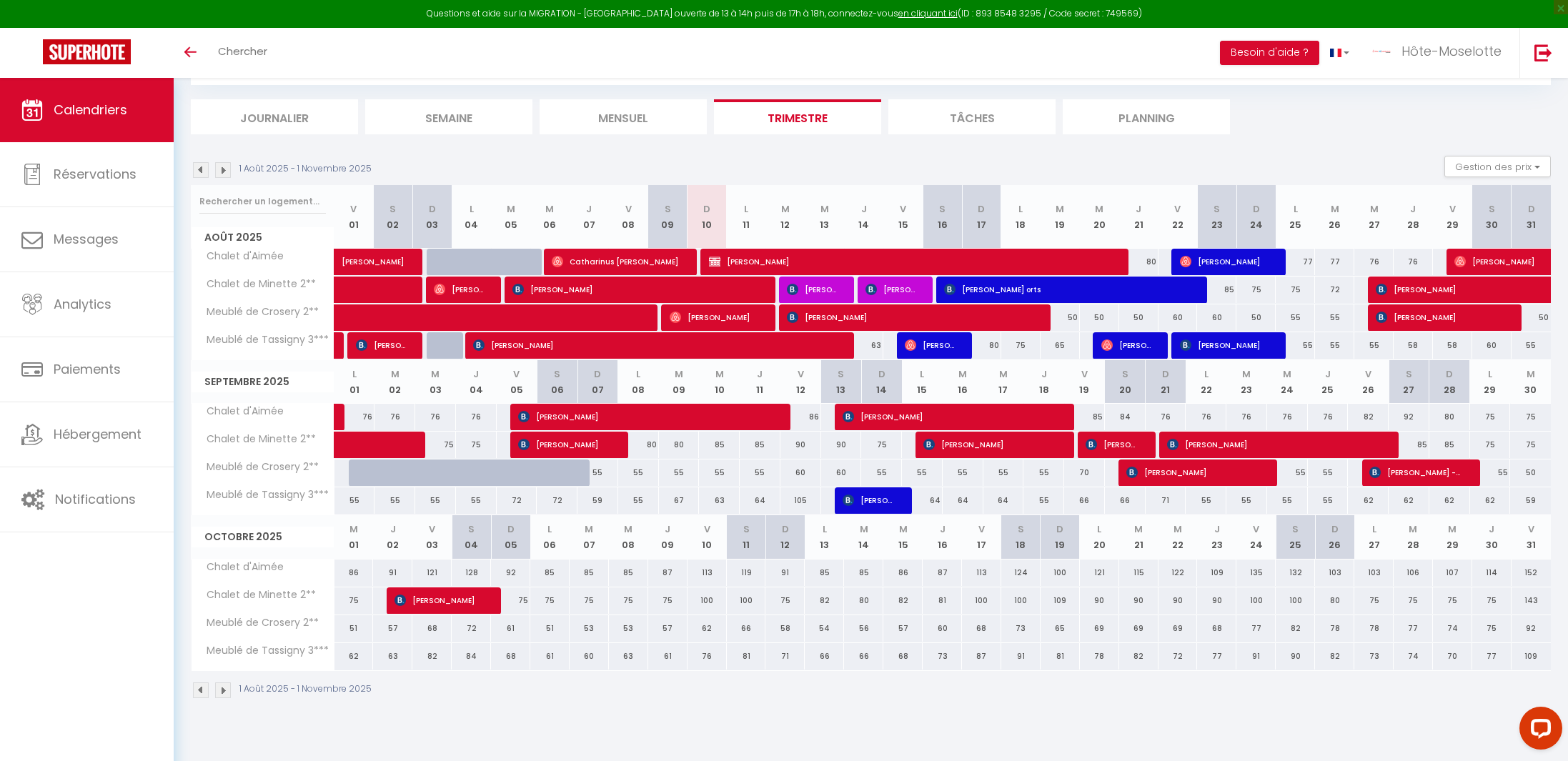
click at [205, 170] on img at bounding box center [201, 170] width 15 height 15
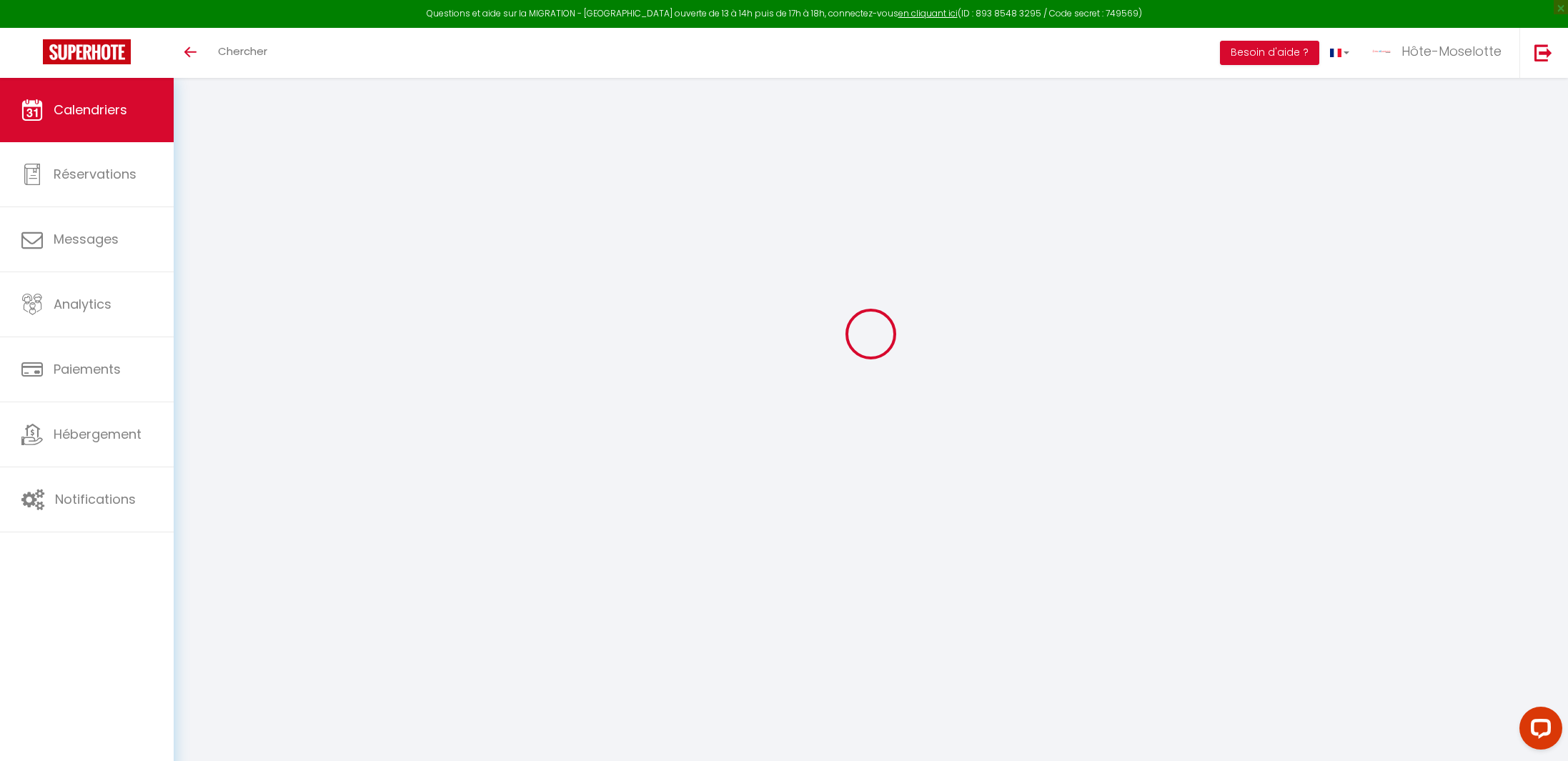
select select
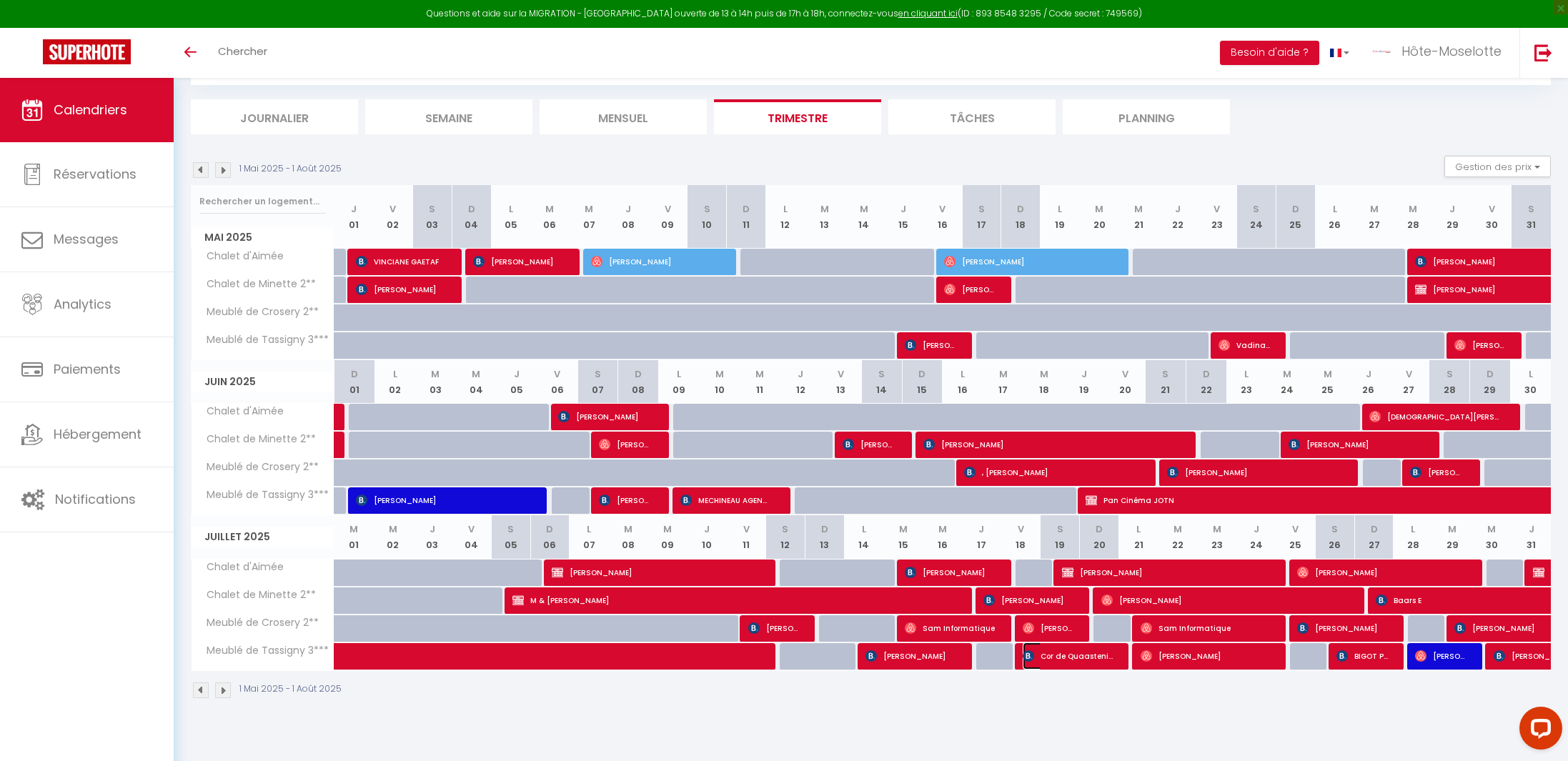
click at [1074, 664] on span "Cor de Quaasteniet" at bounding box center [1069, 656] width 92 height 27
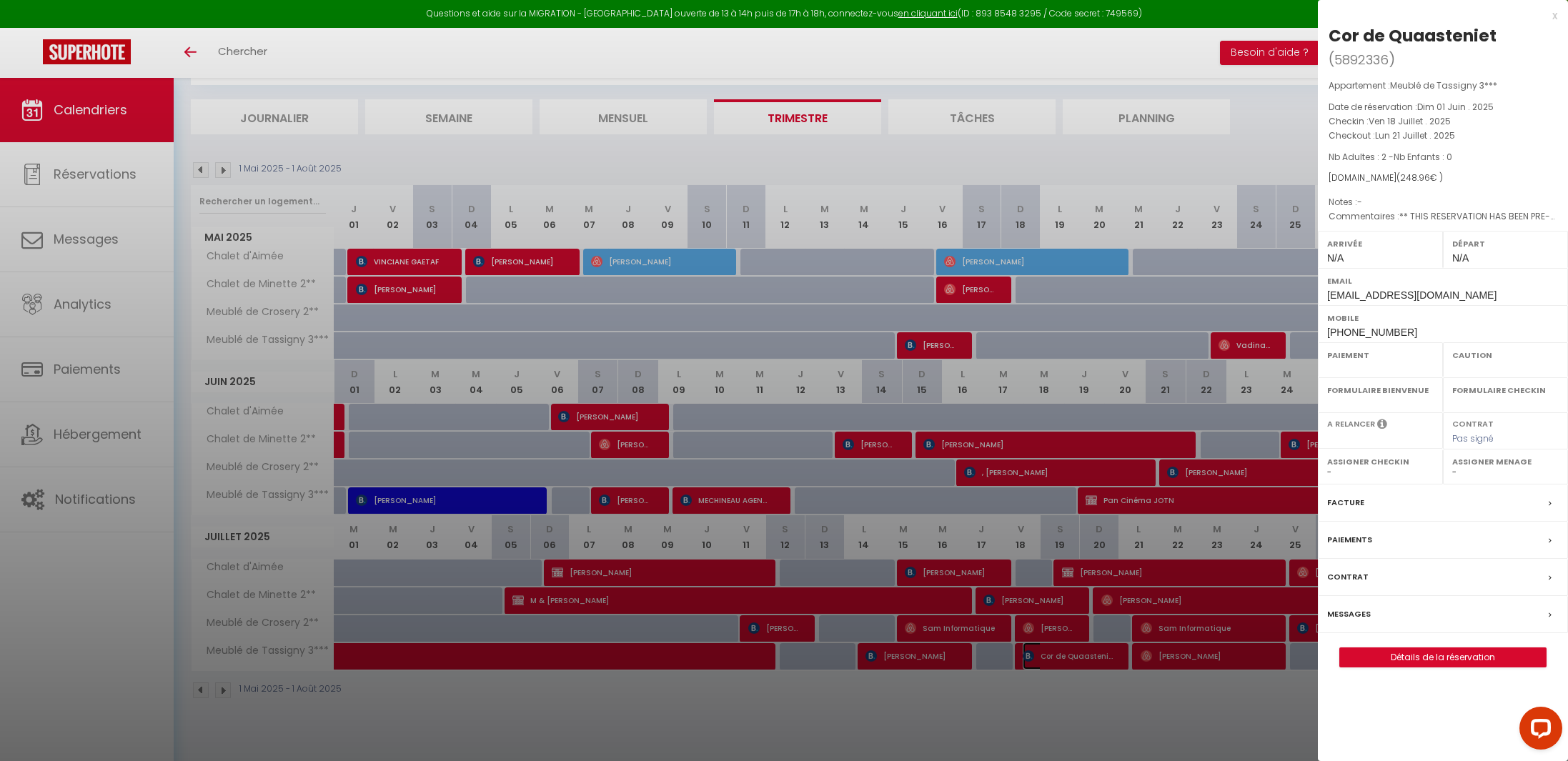
select select "OK"
select select "KO"
select select "0"
select select "1"
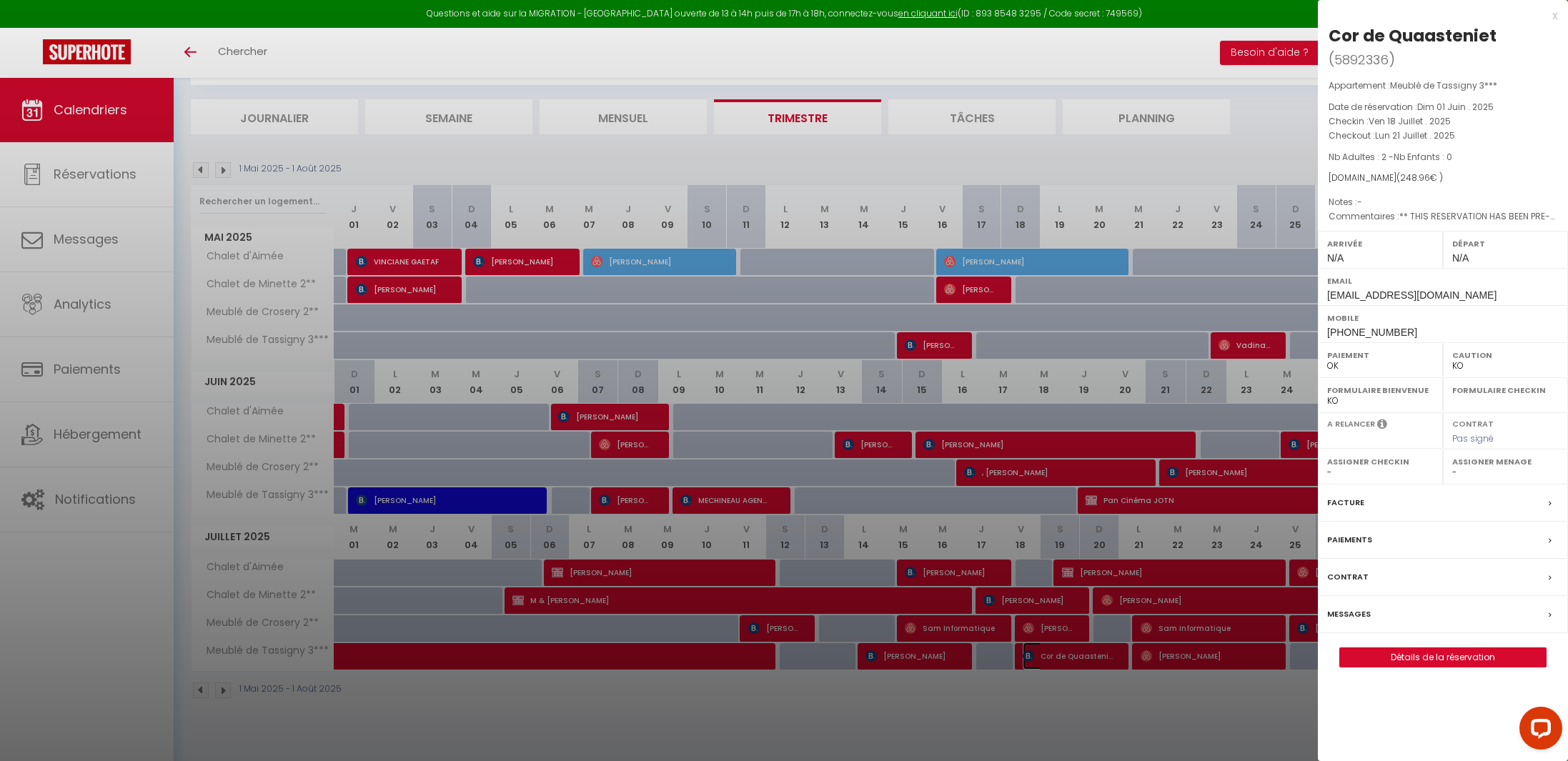
select select "13748"
select select "41353"
click at [1352, 504] on label "Facture" at bounding box center [1346, 503] width 37 height 15
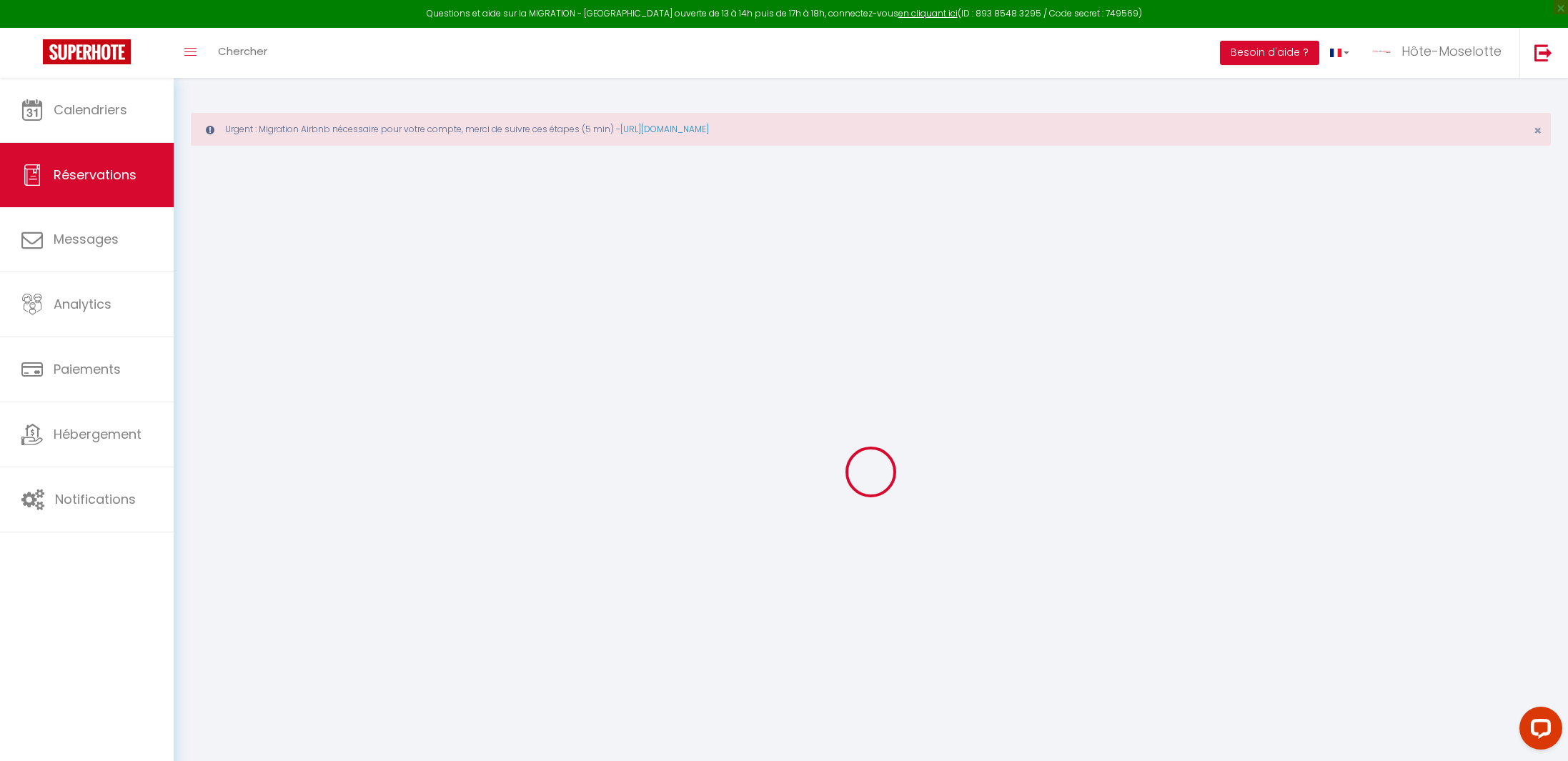
select select "cleaning"
select select "taxes"
select select
checkbox input "false"
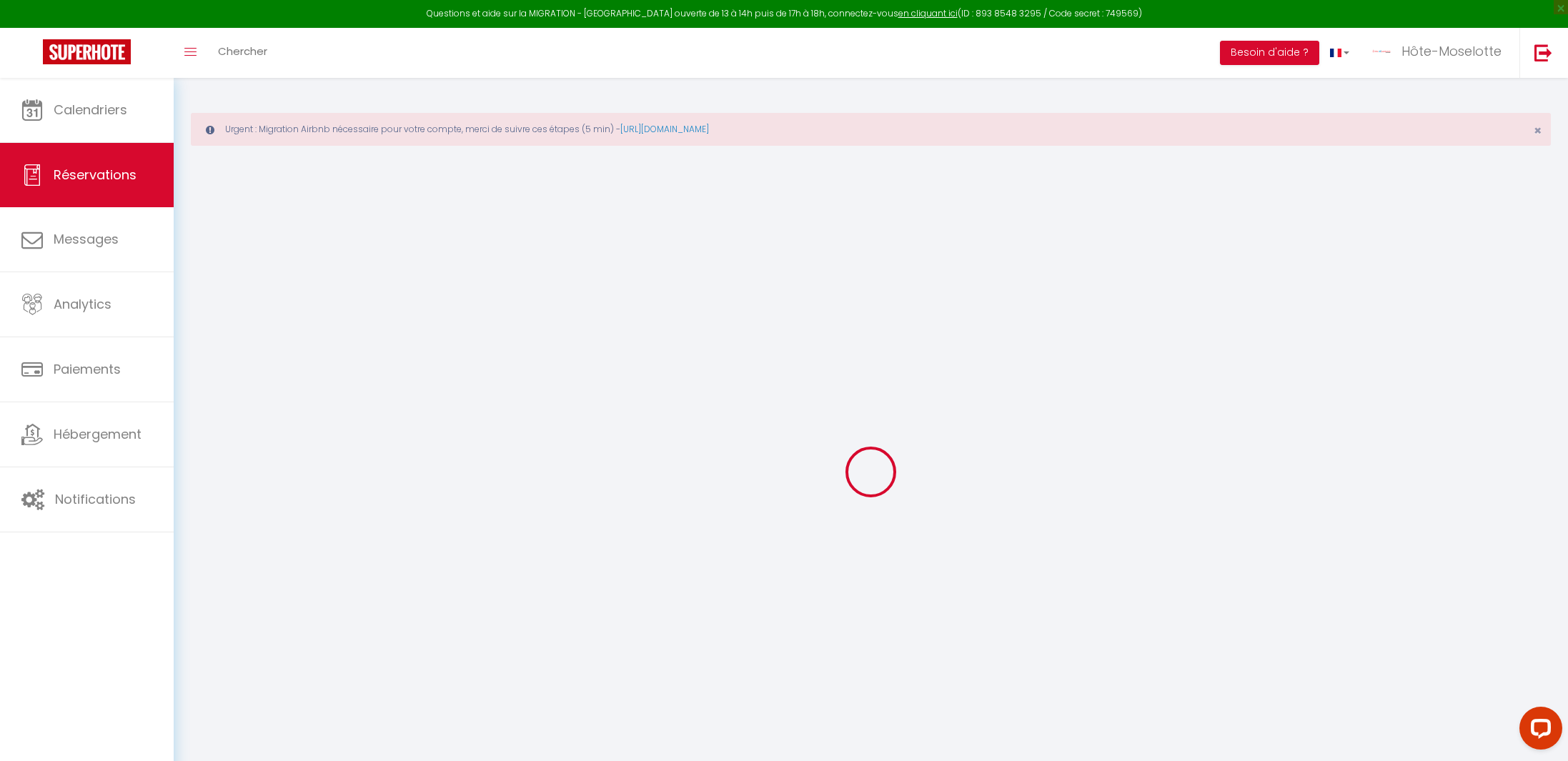
type textarea "** THIS RESERVATION HAS BEEN PRE-PAID ** BOOKING NOTE : Payment charge is EUR 3…"
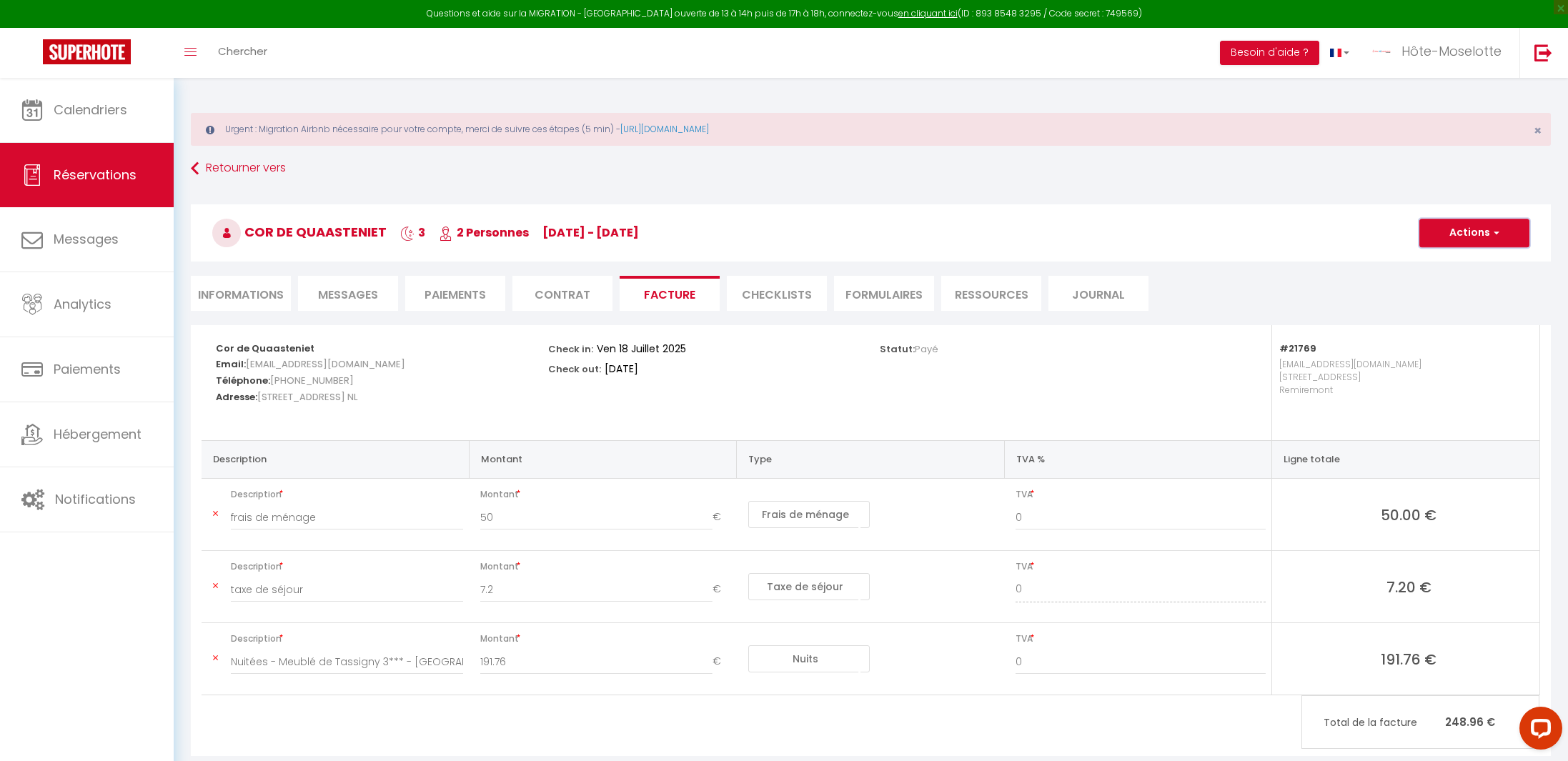
click at [1458, 235] on button "Actions" at bounding box center [1474, 233] width 110 height 29
click at [1473, 284] on link "Aperçu et éditer" at bounding box center [1464, 282] width 120 height 18
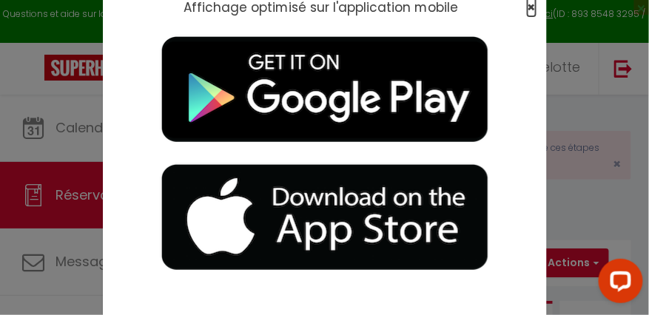
click at [530, 7] on span "×" at bounding box center [531, 7] width 8 height 18
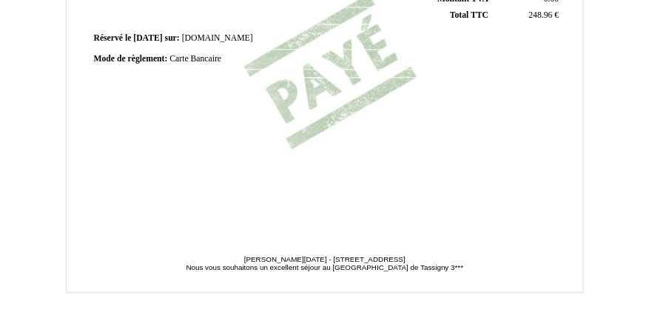
scroll to position [577, 0]
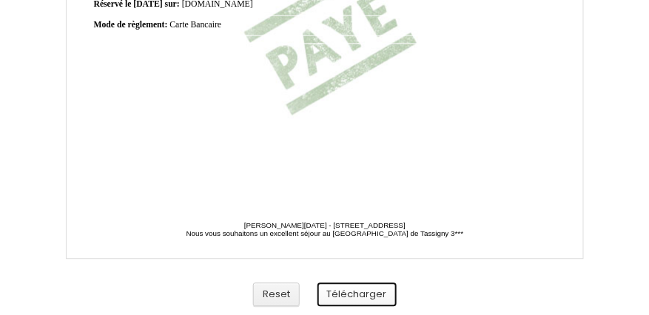
click at [360, 291] on button "Télécharger" at bounding box center [356, 295] width 79 height 24
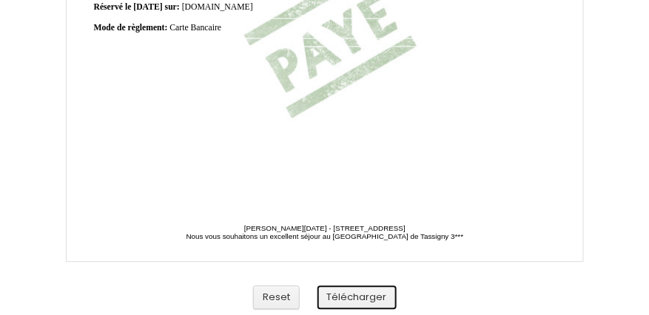
scroll to position [141, 0]
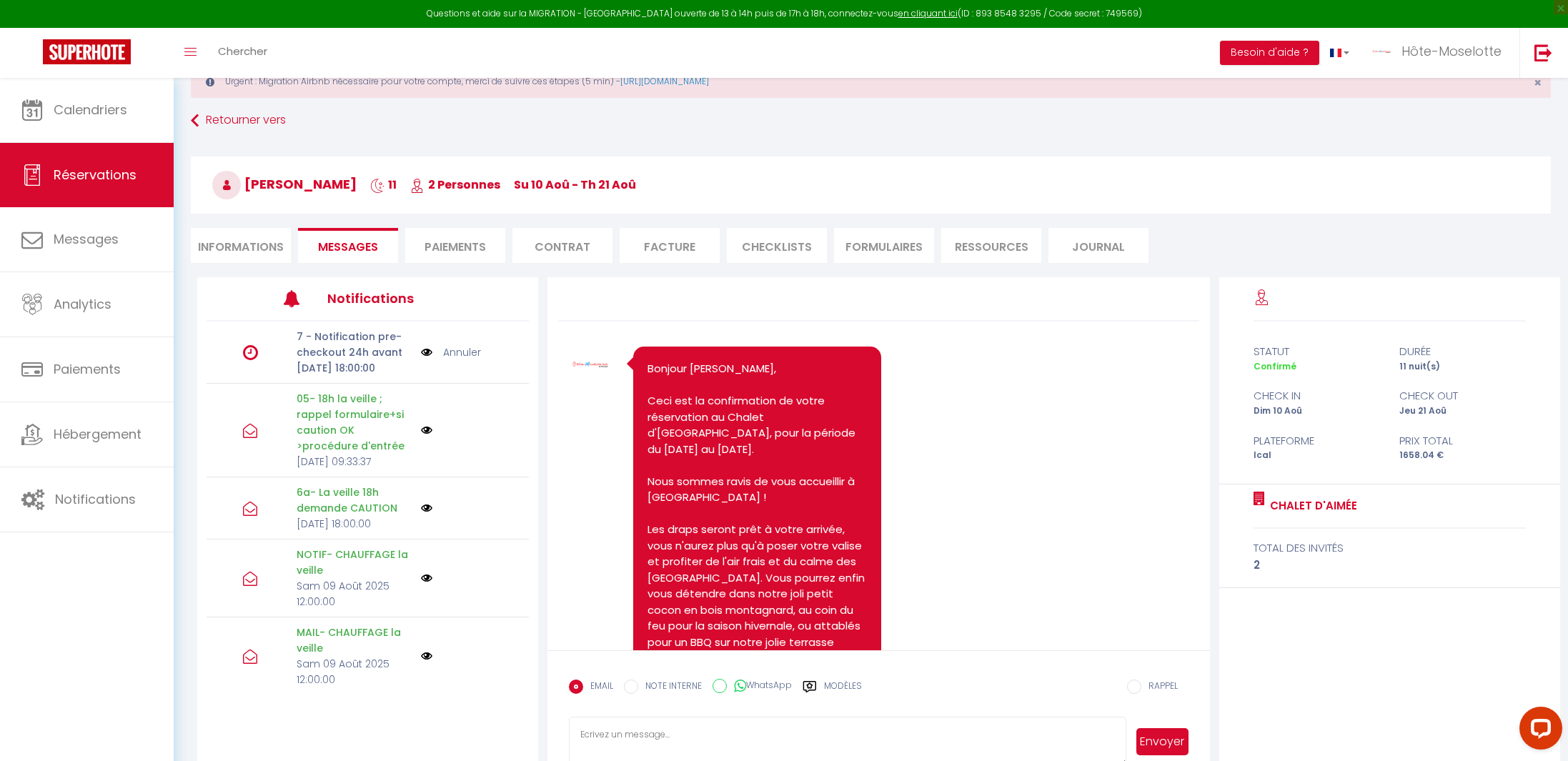
scroll to position [8555, 0]
